Goal: Transaction & Acquisition: Purchase product/service

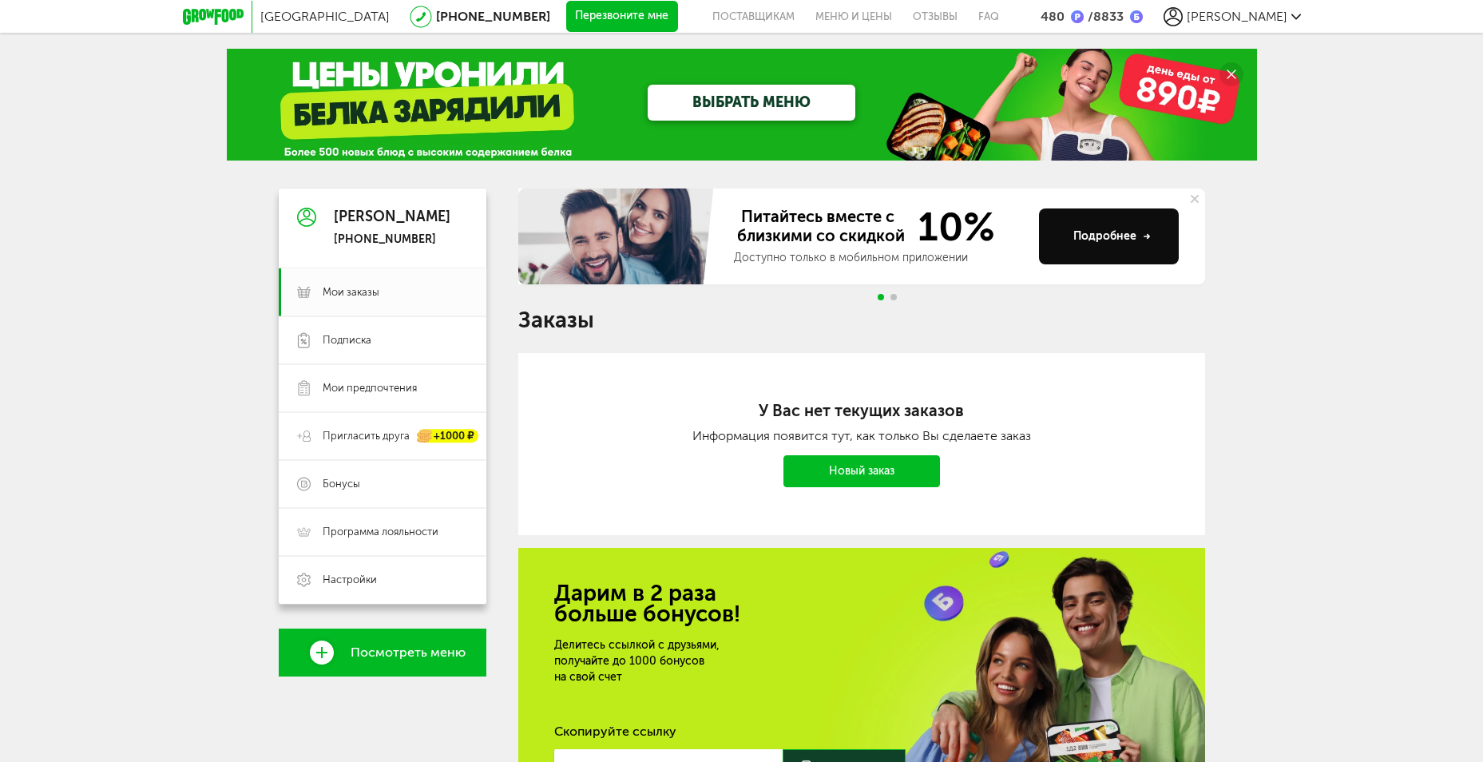
click at [749, 98] on link "ВЫБРАТЬ МЕНЮ" at bounding box center [752, 103] width 208 height 36
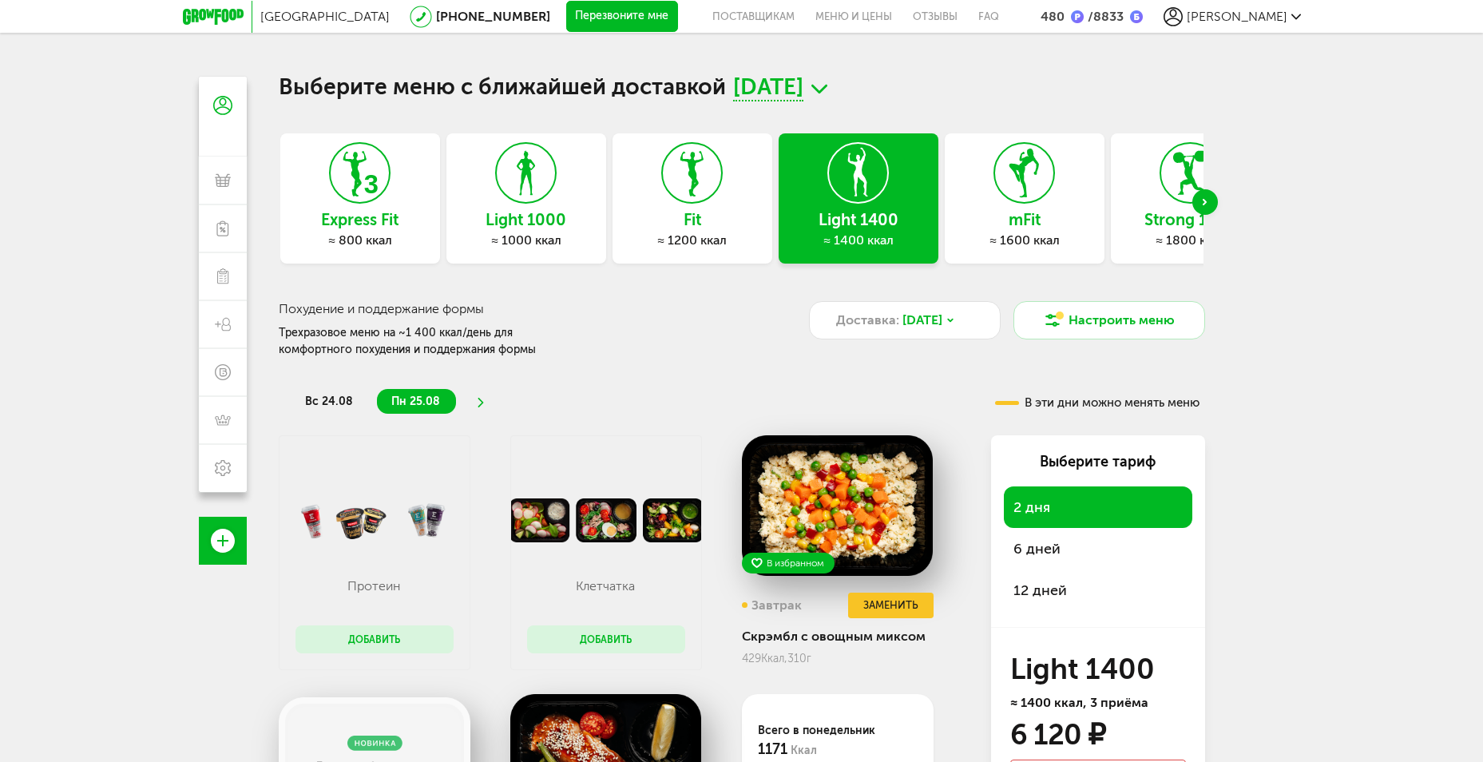
click at [359, 197] on icon at bounding box center [360, 173] width 58 height 60
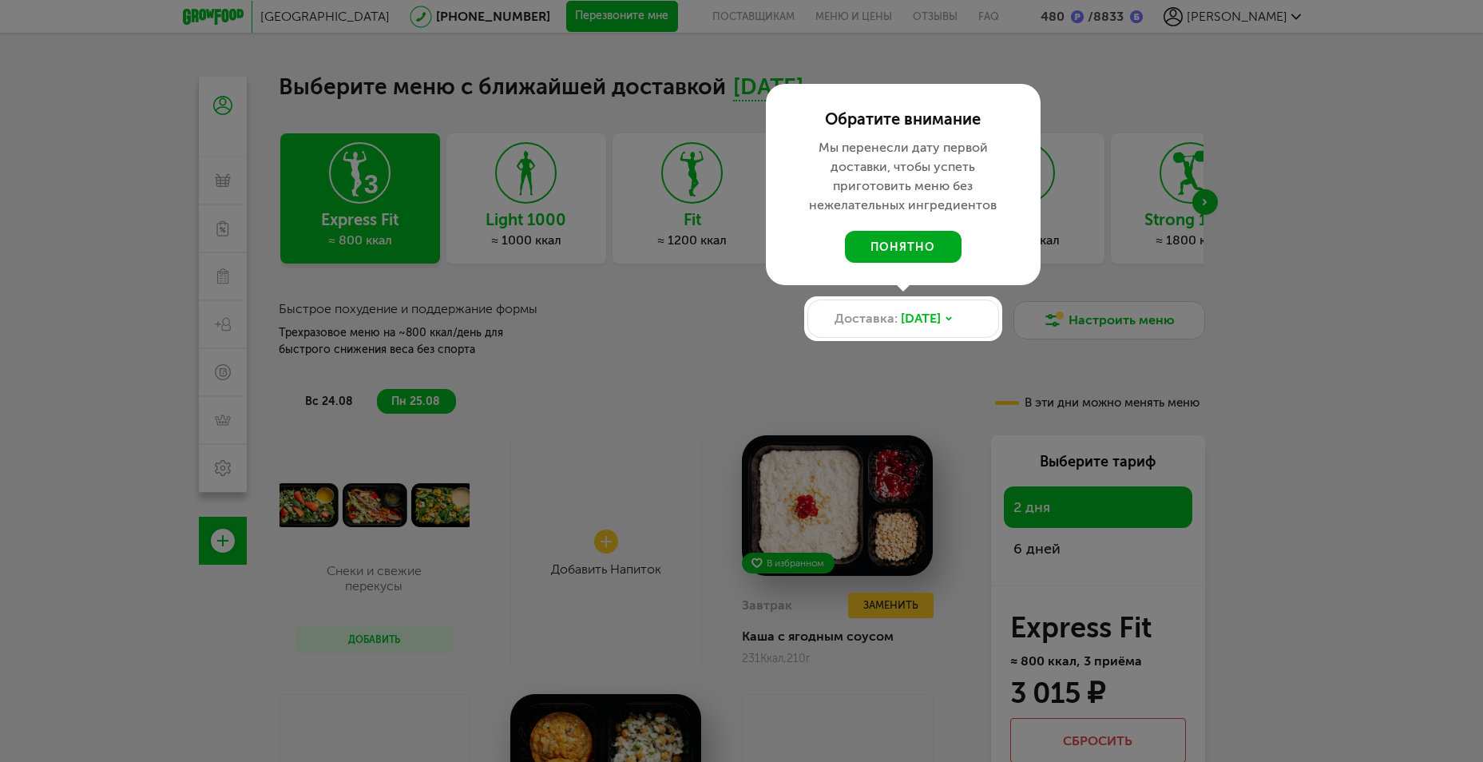
click at [936, 243] on button "понятно" at bounding box center [903, 247] width 117 height 32
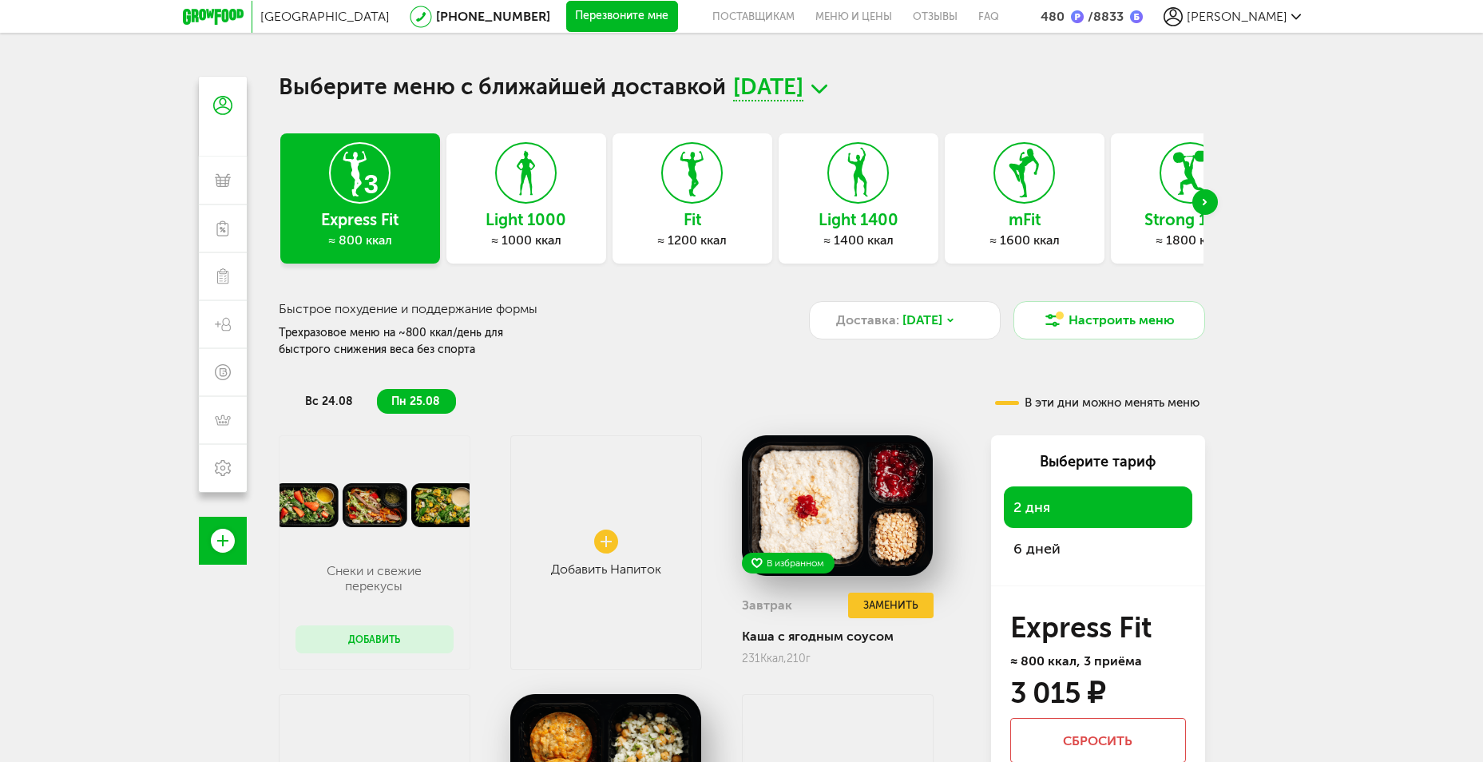
click at [1034, 546] on span "6 дней" at bounding box center [1037, 549] width 47 height 18
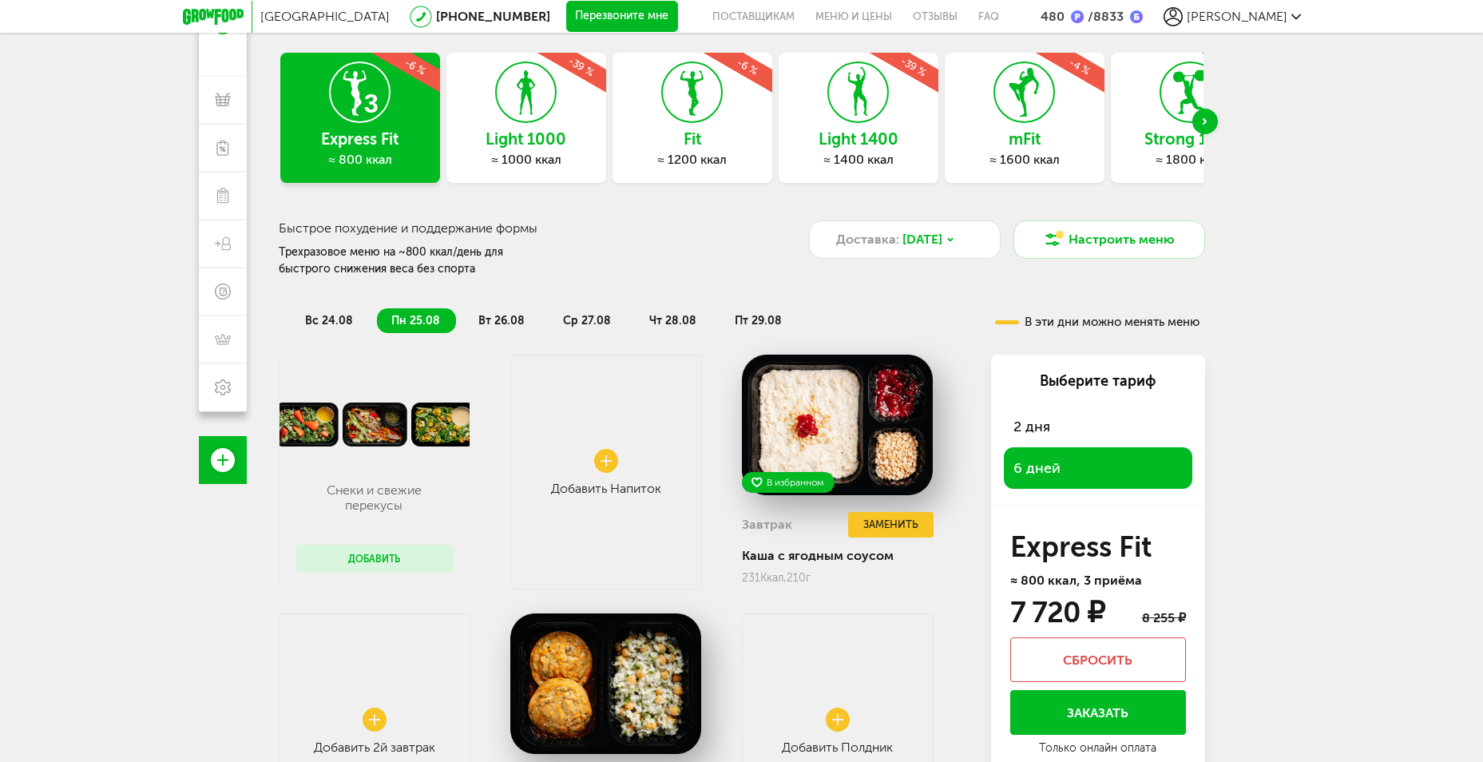
scroll to position [80, 0]
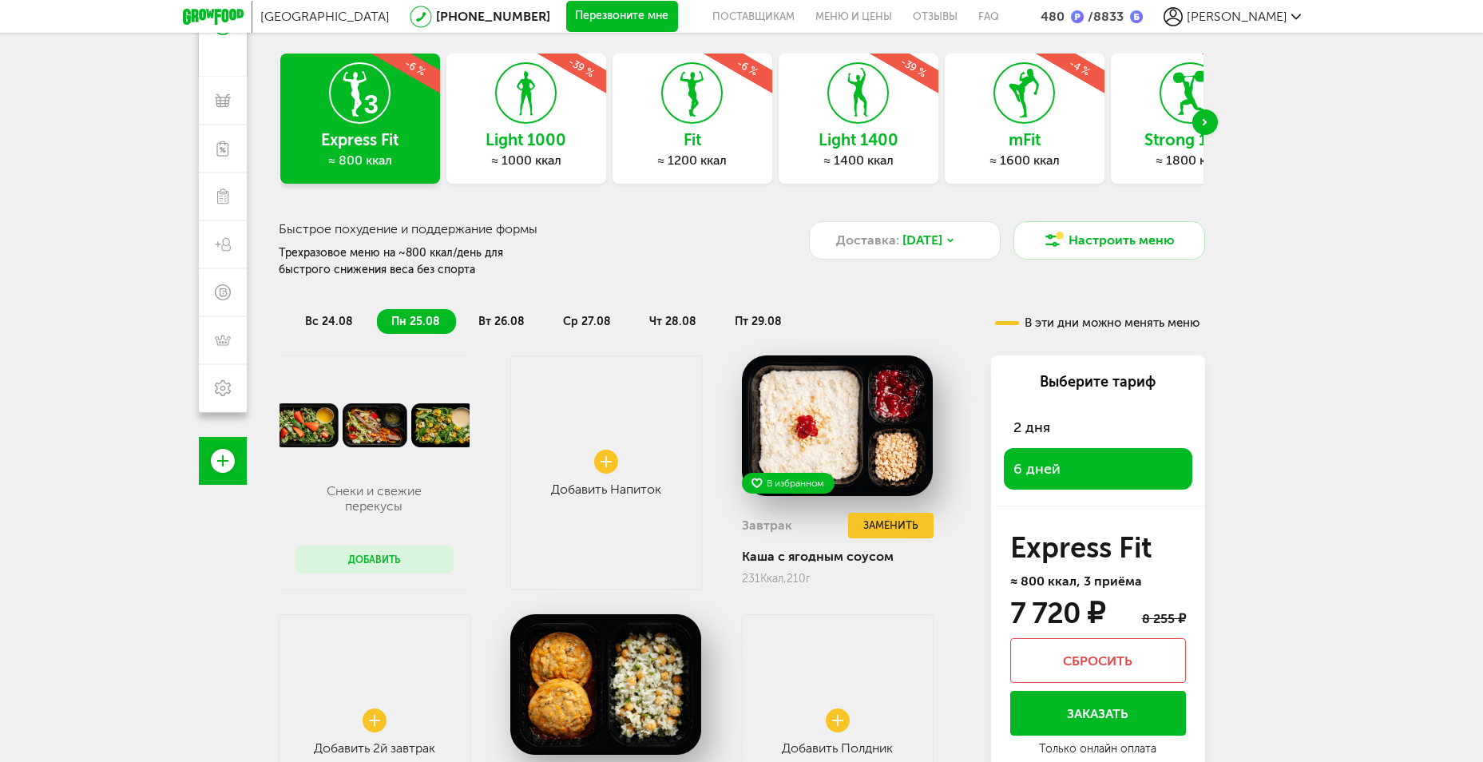
click at [1051, 425] on div "2 дня" at bounding box center [1098, 428] width 189 height 42
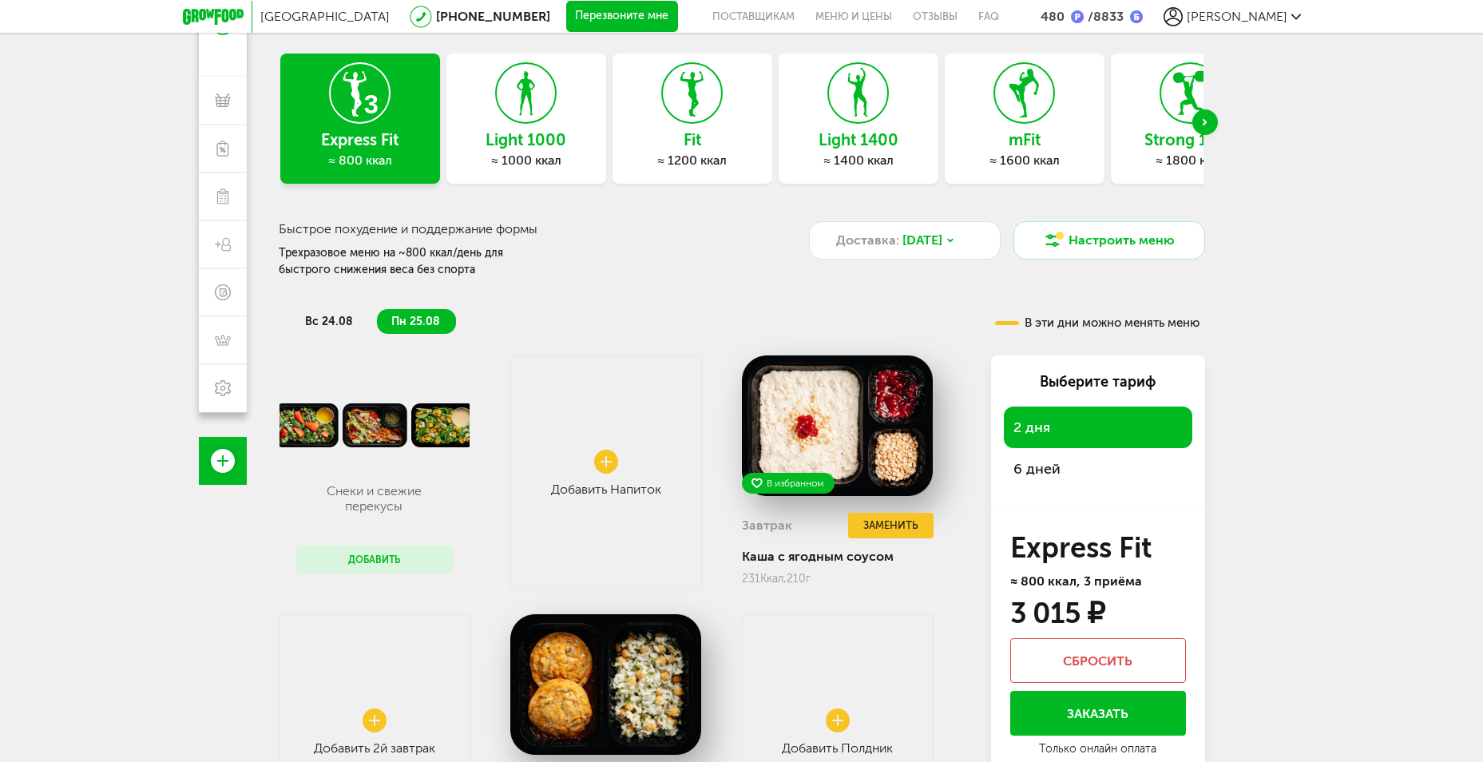
click at [327, 319] on span "вс 24.08" at bounding box center [329, 322] width 48 height 14
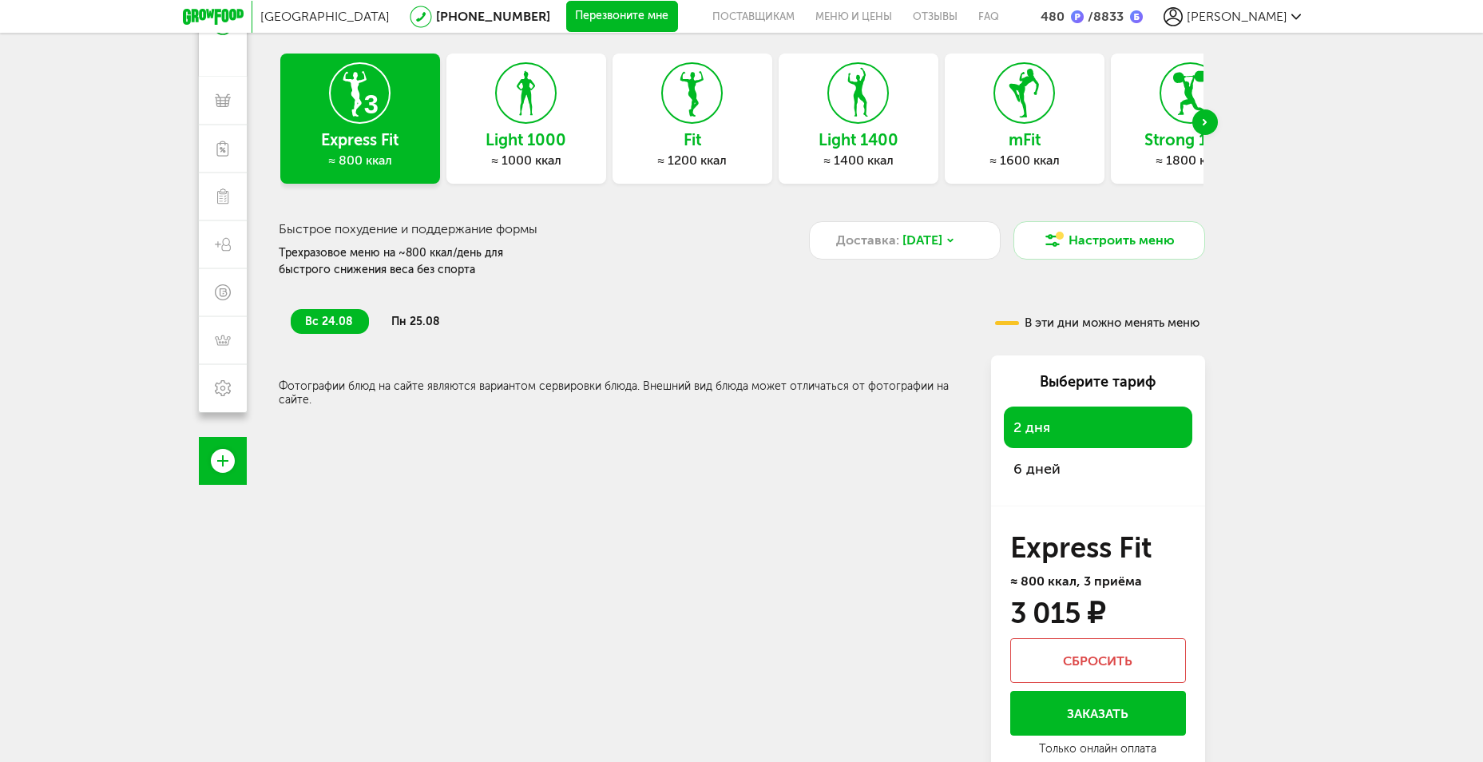
click at [412, 320] on span "пн 25.08" at bounding box center [415, 322] width 49 height 14
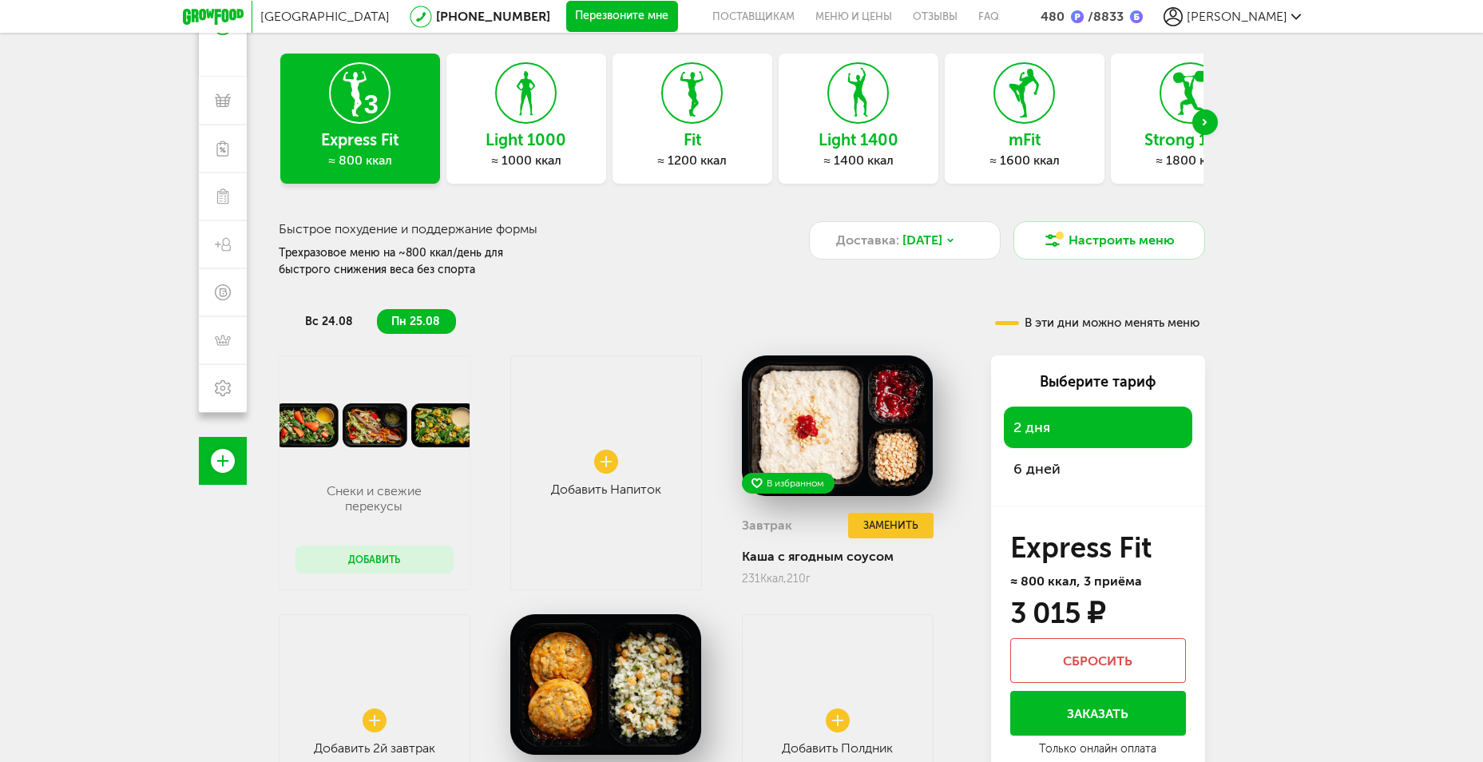
click at [1065, 472] on div "6 дней" at bounding box center [1098, 469] width 189 height 42
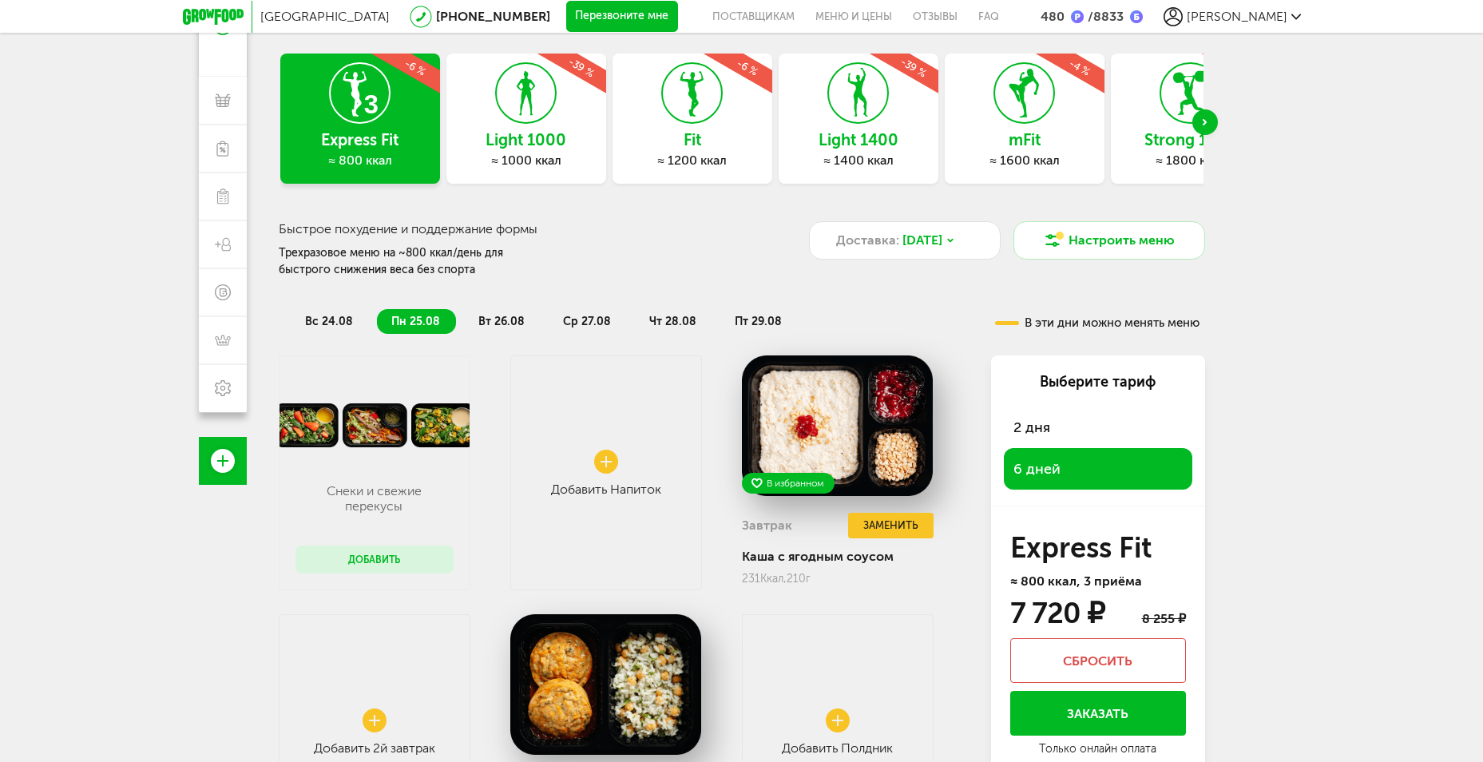
click at [327, 321] on span "вс 24.08" at bounding box center [329, 322] width 48 height 14
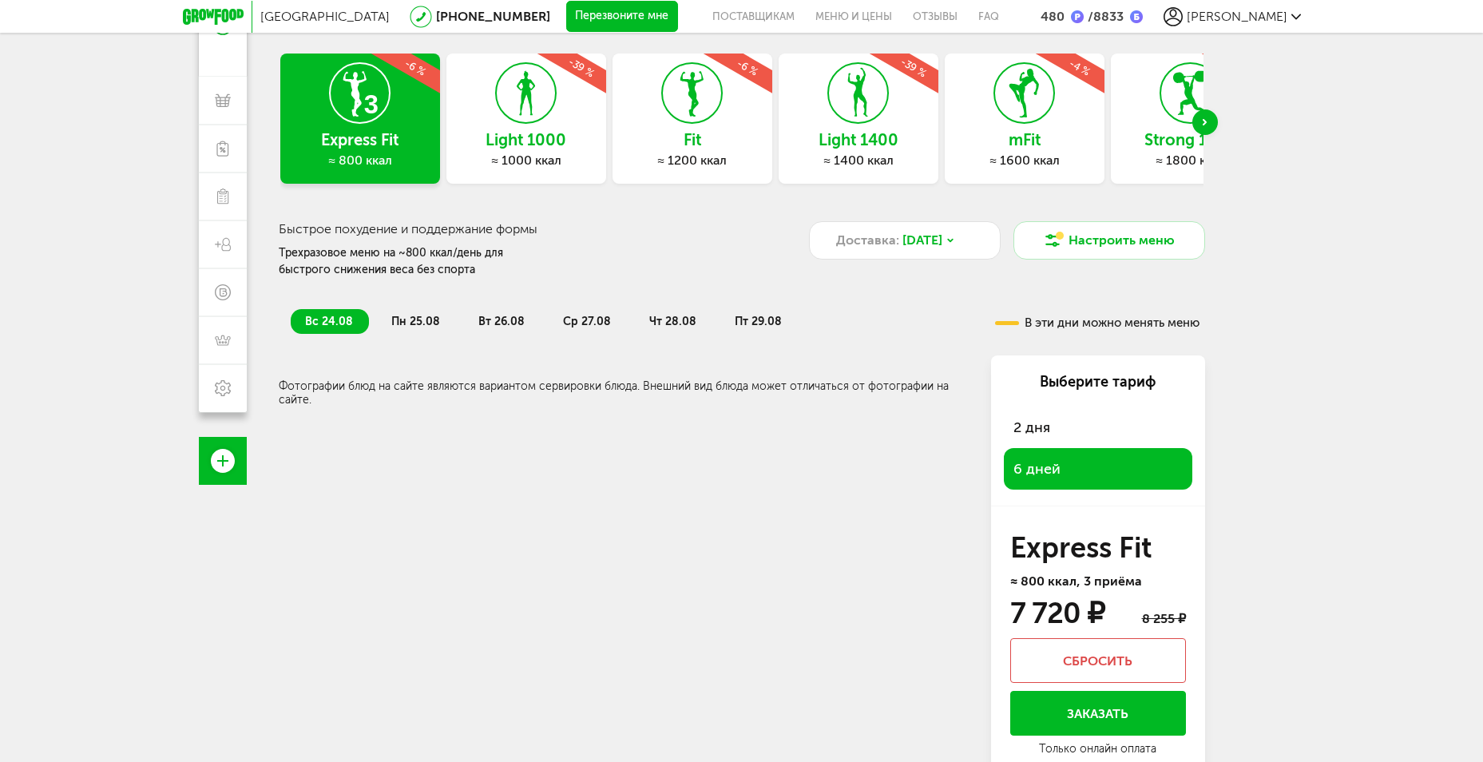
click at [427, 319] on span "пн 25.08" at bounding box center [415, 322] width 49 height 14
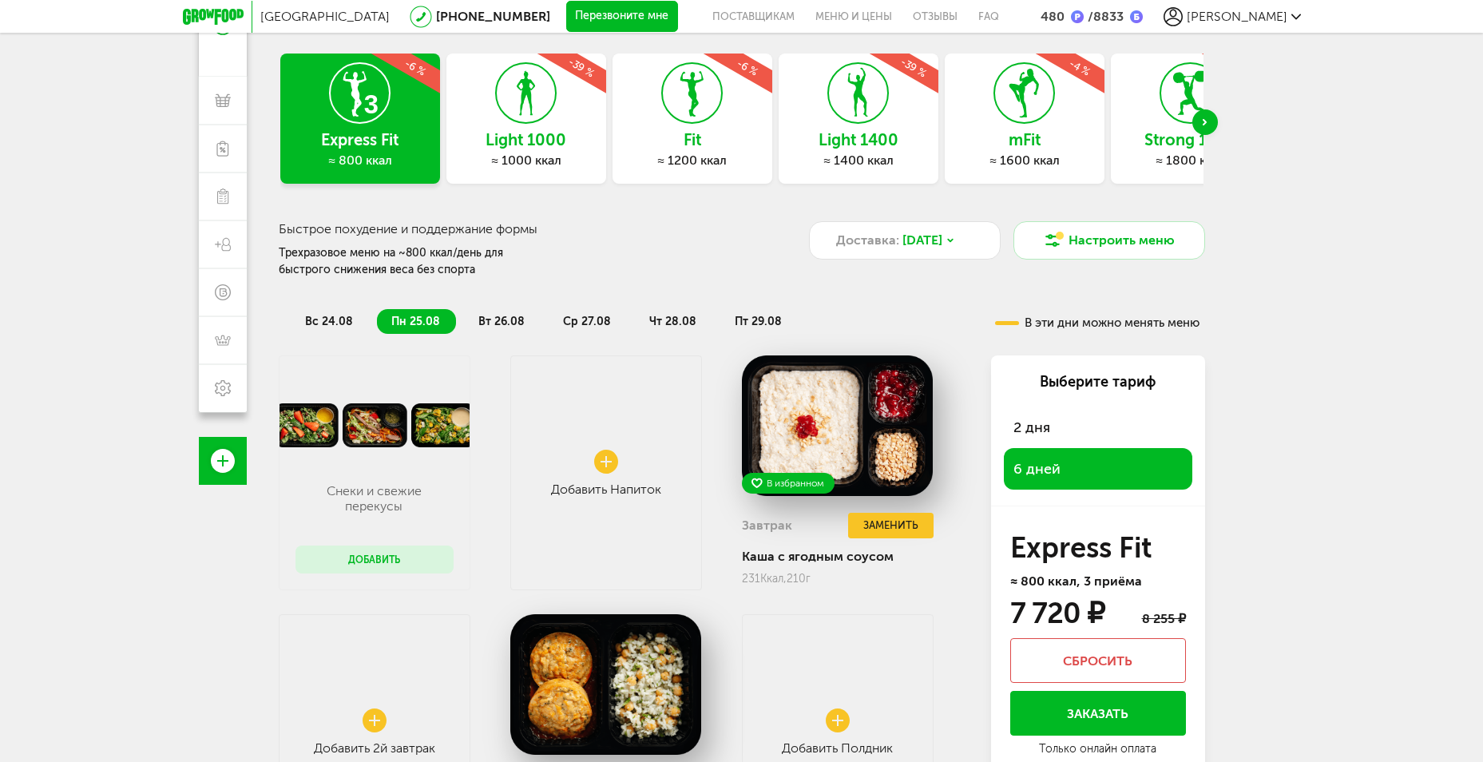
click at [510, 309] on li "вт 26.08" at bounding box center [502, 321] width 77 height 25
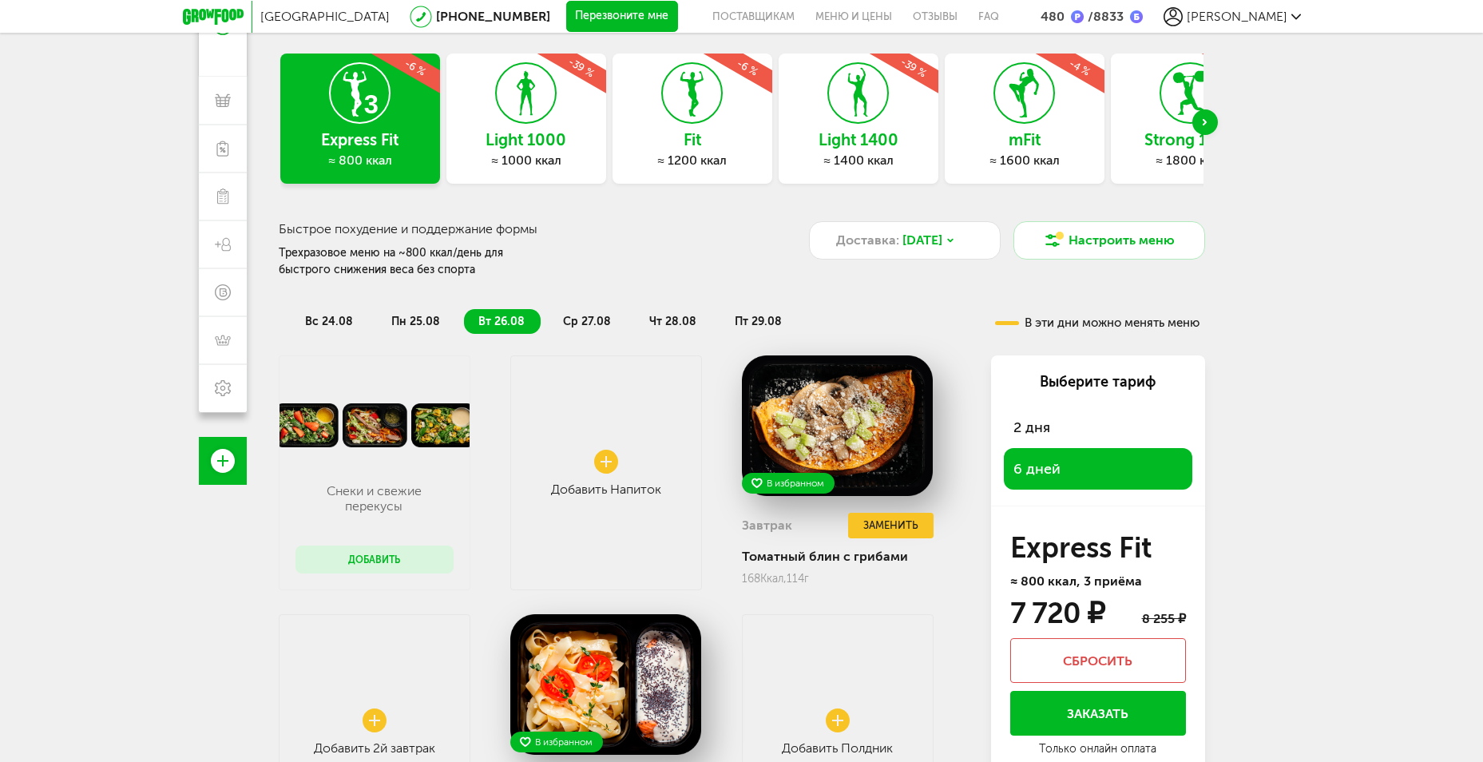
click at [577, 330] on li "ср 27.08" at bounding box center [588, 321] width 78 height 25
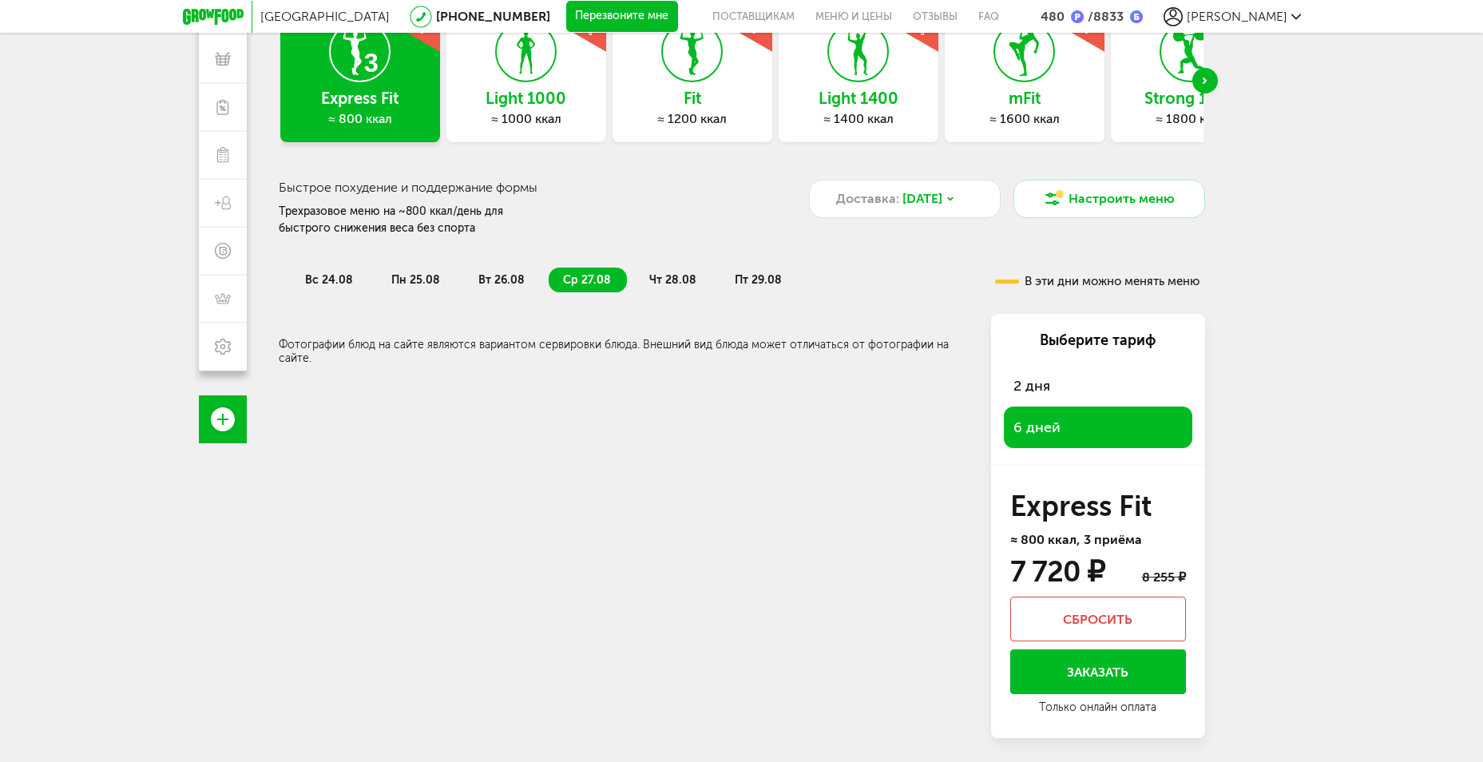
scroll to position [141, 0]
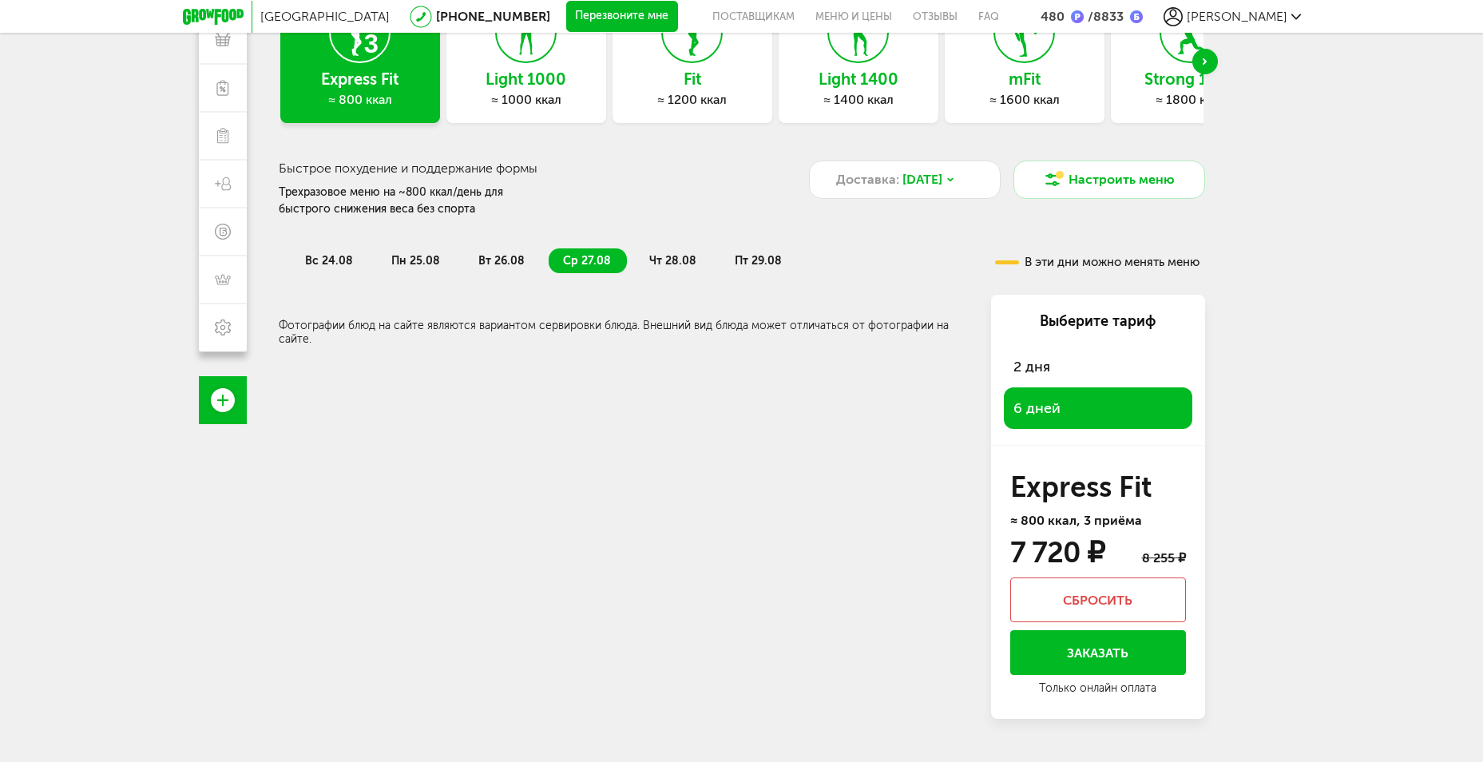
click at [653, 260] on span "чт 28.08" at bounding box center [672, 261] width 47 height 14
click at [743, 254] on span "пт 29.08" at bounding box center [758, 261] width 47 height 14
click at [502, 257] on span "вт 26.08" at bounding box center [501, 261] width 46 height 14
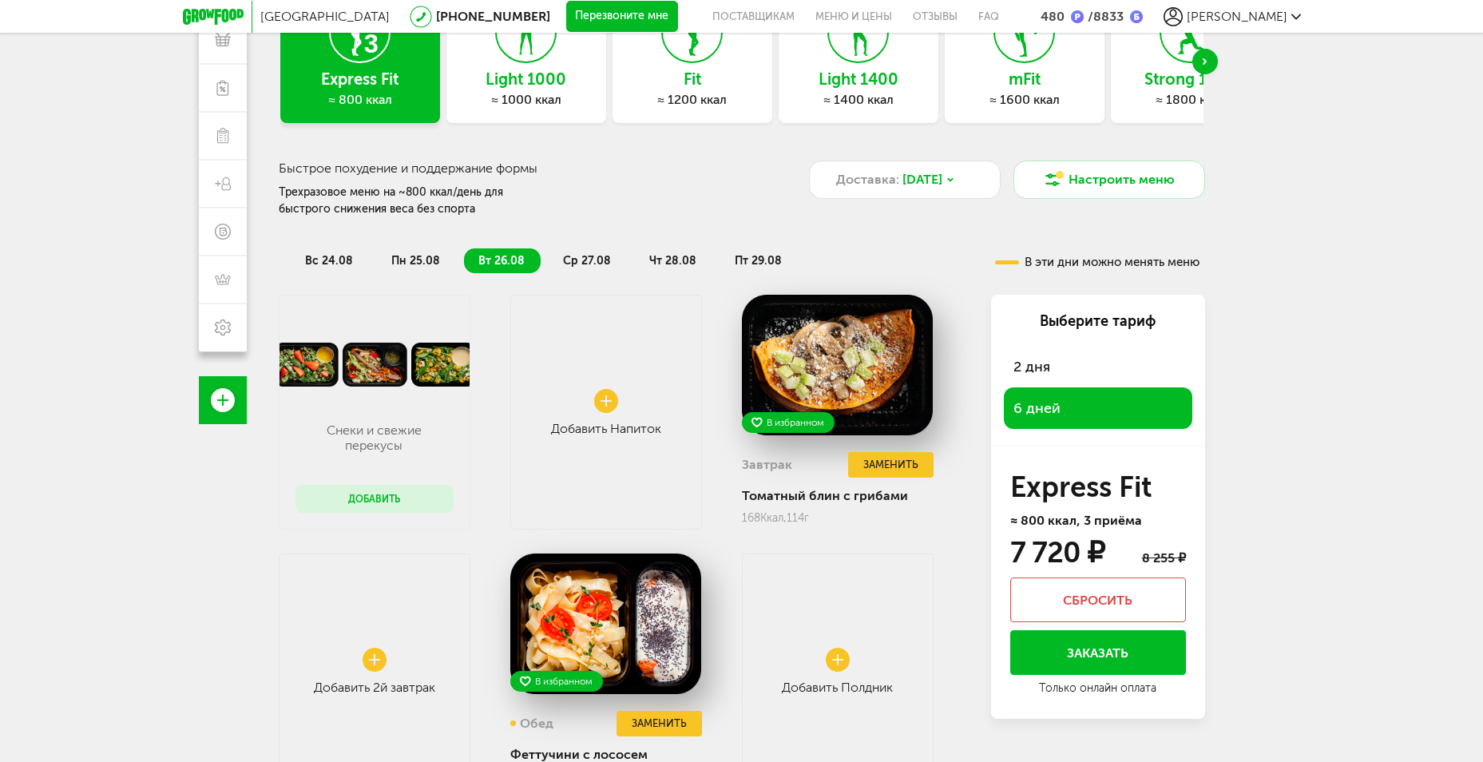
click at [1046, 365] on span "2 дня" at bounding box center [1032, 367] width 37 height 18
